Goal: Task Accomplishment & Management: Manage account settings

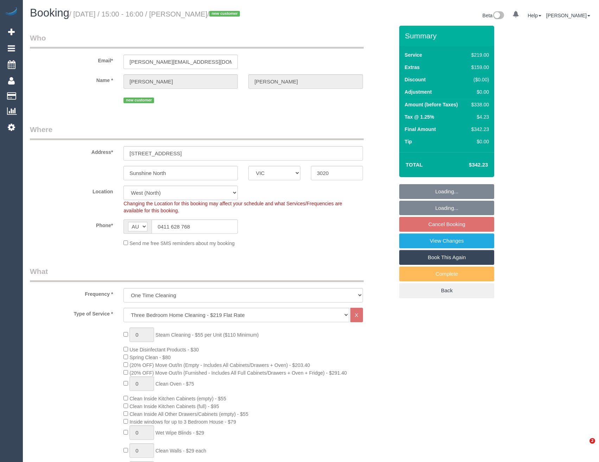
select select "VIC"
select select "number:28"
select select "number:14"
select select "number:18"
select select "number:22"
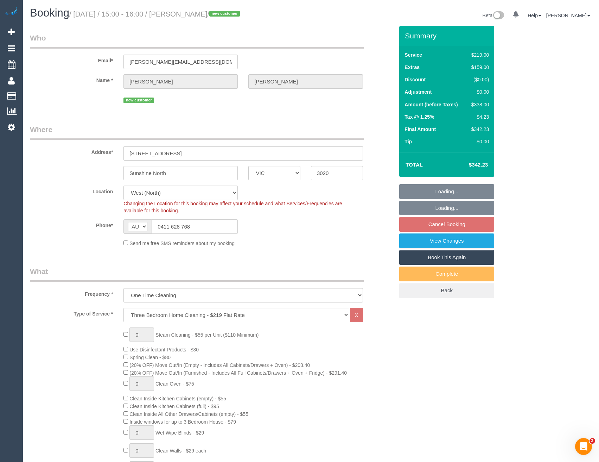
select select "string:stripe-pm_1RrHS52GScqysDRVodoNM6Bo"
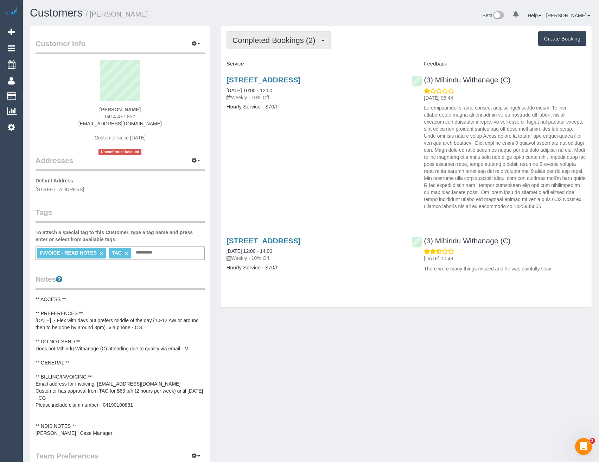
click at [295, 44] on span "Completed Bookings (2)" at bounding box center [276, 40] width 87 height 9
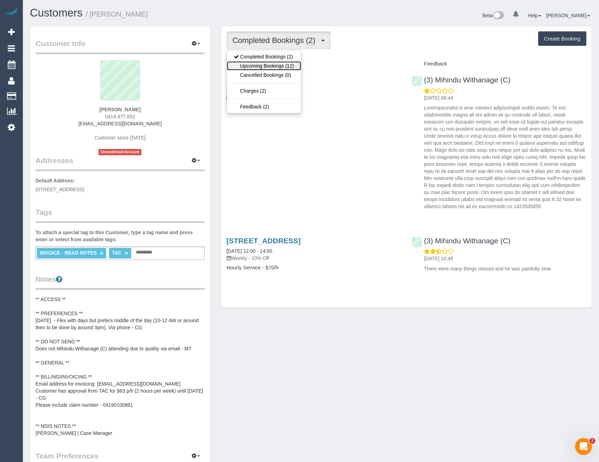
click at [295, 65] on link "Upcoming Bookings (12)" at bounding box center [264, 65] width 74 height 9
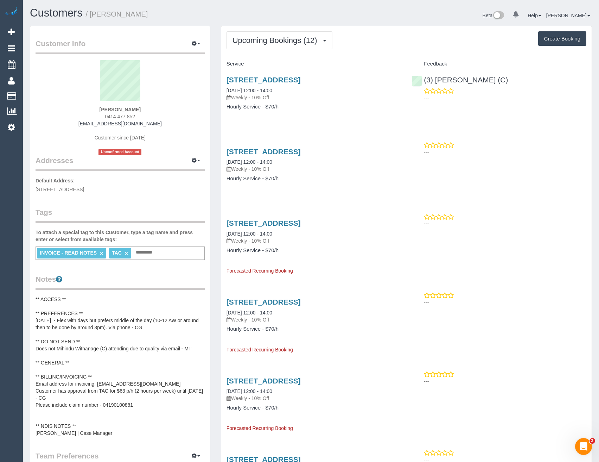
scroll to position [1037, 599]
